Goal: Book appointment/travel/reservation

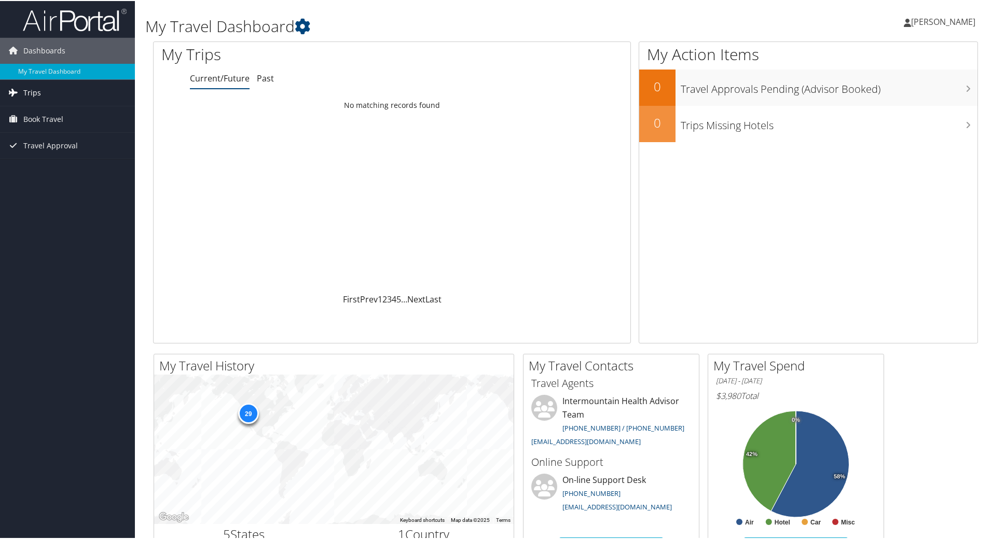
click at [48, 99] on link "Trips" at bounding box center [67, 92] width 135 height 26
click at [65, 167] on link "Book Travel" at bounding box center [67, 165] width 135 height 26
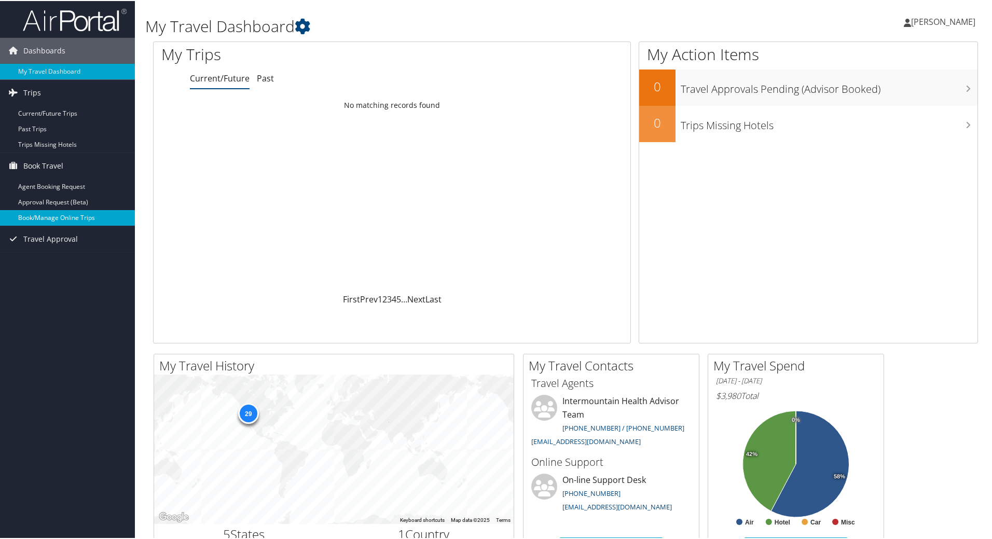
click at [62, 211] on link "Book/Manage Online Trips" at bounding box center [67, 217] width 135 height 16
